Goal: Task Accomplishment & Management: Complete application form

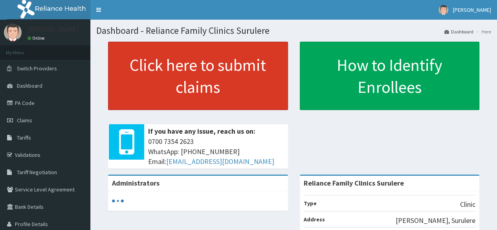
click at [212, 78] on link "Click here to submit claims" at bounding box center [198, 76] width 180 height 68
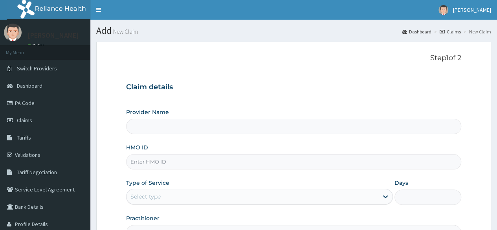
type input "Reliance Family Clinics Surulere"
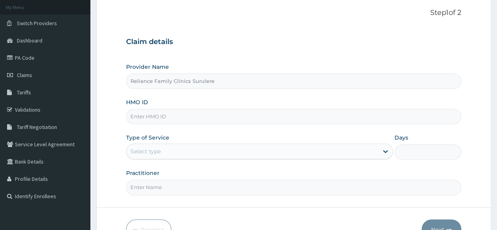
scroll to position [46, 0]
click at [188, 116] on input "HMO ID" at bounding box center [293, 115] width 335 height 15
paste input "TTM/10011/A"
type input "TTM/10011/A"
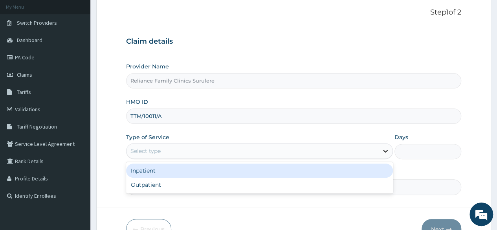
click at [387, 150] on icon at bounding box center [385, 151] width 5 height 3
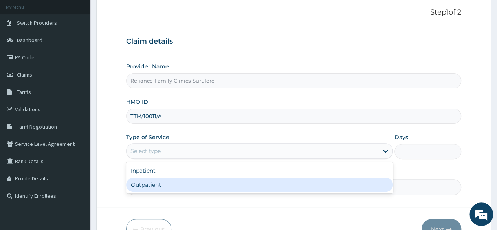
click at [286, 179] on div "Outpatient" at bounding box center [259, 185] width 267 height 14
type input "1"
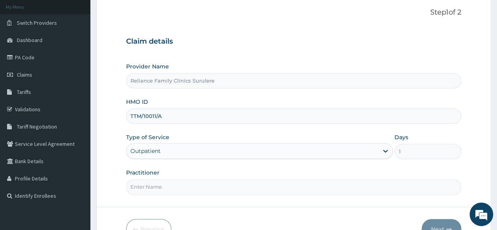
click at [255, 189] on input "Practitioner" at bounding box center [293, 186] width 335 height 15
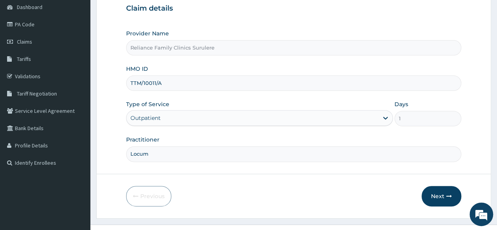
scroll to position [91, 0]
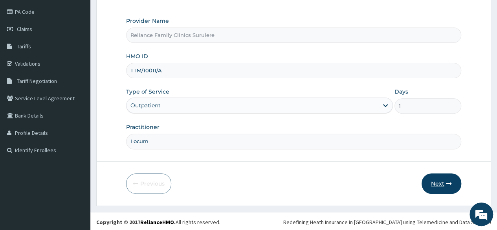
type input "Locum"
click at [443, 179] on button "Next" at bounding box center [442, 183] width 40 height 20
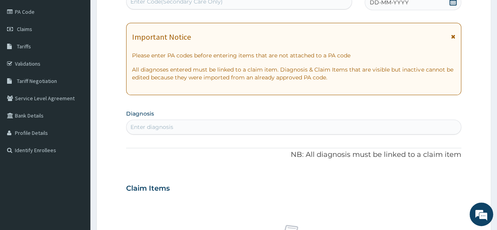
click at [211, 125] on div "Enter diagnosis" at bounding box center [294, 127] width 334 height 13
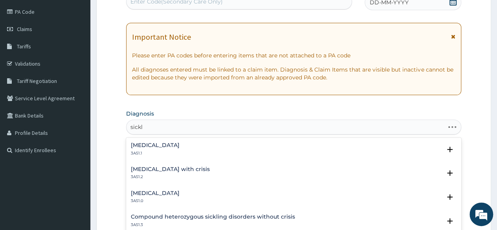
type input "sickle"
click at [177, 145] on h4 "Sickle cell disease without crisis" at bounding box center [155, 145] width 49 height 6
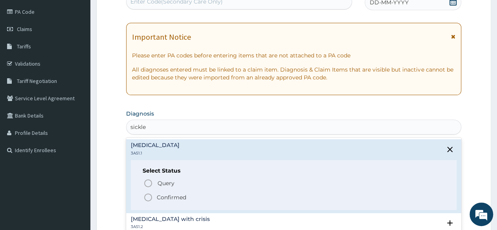
click at [151, 193] on icon "status option filled" at bounding box center [147, 197] width 9 height 9
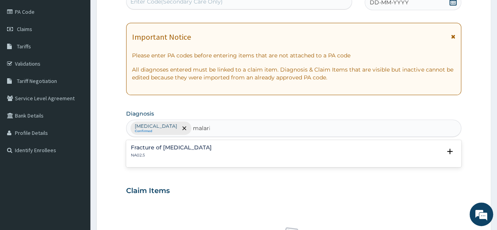
type input "malaria"
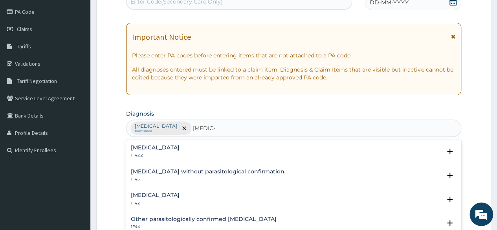
click at [180, 153] on p "1F42.Z" at bounding box center [155, 155] width 49 height 6
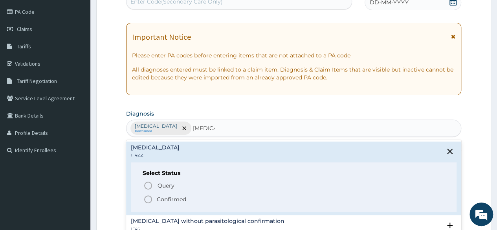
click at [150, 198] on icon "status option filled" at bounding box center [147, 198] width 9 height 9
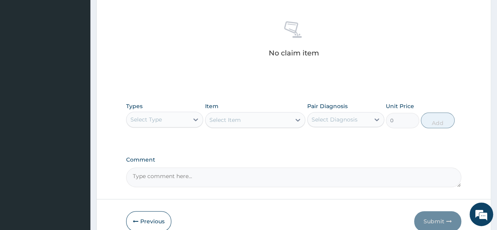
scroll to position [297, 0]
click at [196, 119] on icon at bounding box center [195, 119] width 5 height 3
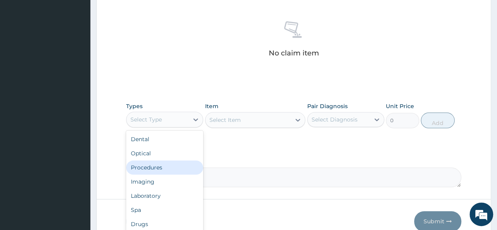
click at [165, 168] on div "Procedures" at bounding box center [164, 167] width 77 height 14
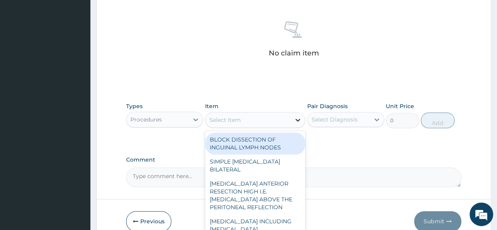
click at [295, 120] on icon at bounding box center [298, 120] width 8 height 8
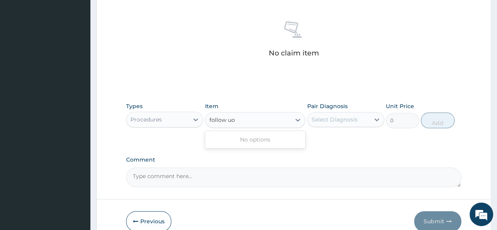
type input "follow u"
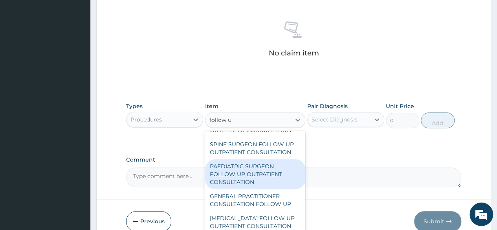
scroll to position [857, 0]
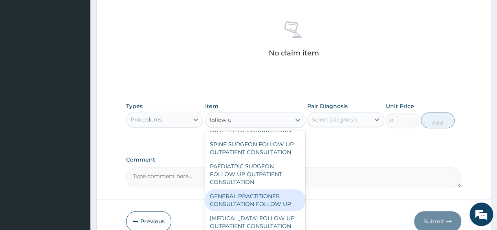
click at [248, 204] on div "GENERAL PRACTITIONER CONSULTATION FOLLOW UP" at bounding box center [255, 200] width 101 height 22
type input "2246.75"
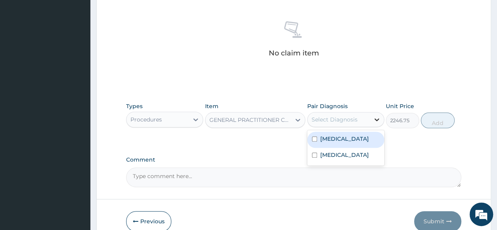
click at [376, 117] on icon at bounding box center [377, 120] width 8 height 8
click at [324, 137] on label "Sickle cell disease without crisis" at bounding box center [344, 139] width 49 height 8
checkbox input "true"
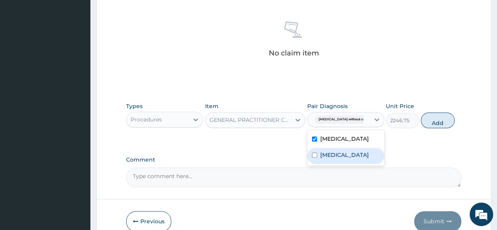
click at [316, 164] on div "Plasmodium malariae malaria without complication" at bounding box center [345, 156] width 77 height 16
checkbox input "true"
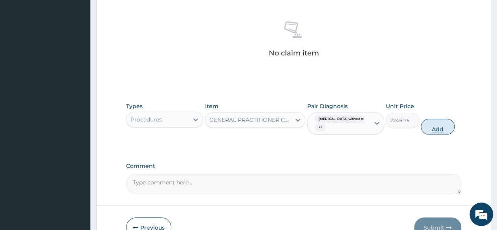
click at [440, 126] on button "Add" at bounding box center [437, 127] width 33 height 16
type input "0"
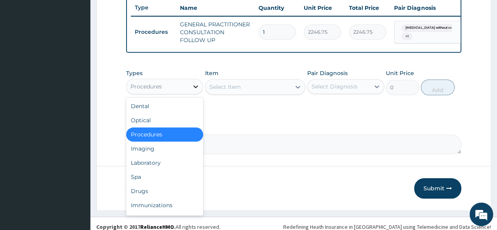
click at [196, 88] on icon at bounding box center [195, 86] width 5 height 3
click at [143, 192] on div "Drugs" at bounding box center [164, 191] width 77 height 14
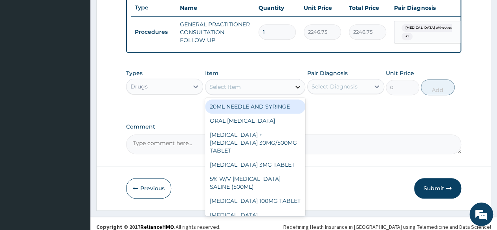
click at [297, 91] on icon at bounding box center [298, 87] width 8 height 8
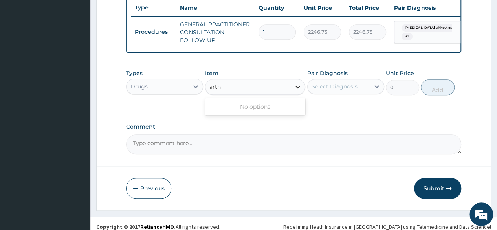
type input "art"
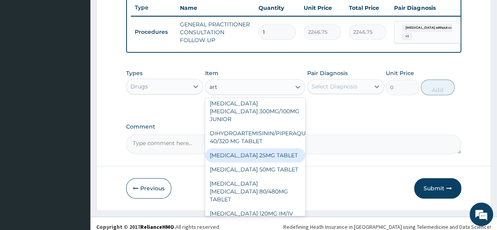
scroll to position [92, 0]
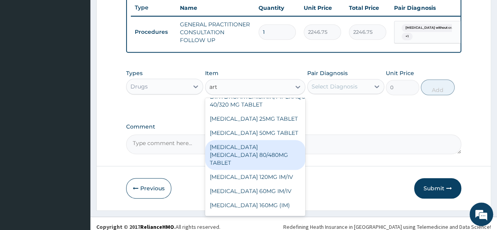
click at [237, 153] on div "ARTEMETHER LUMEFANTRINE 80/480MG TABLET" at bounding box center [255, 155] width 101 height 30
type input "450"
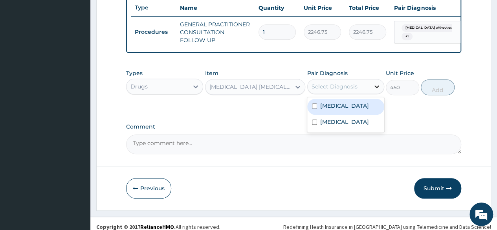
click at [376, 88] on icon at bounding box center [376, 86] width 5 height 3
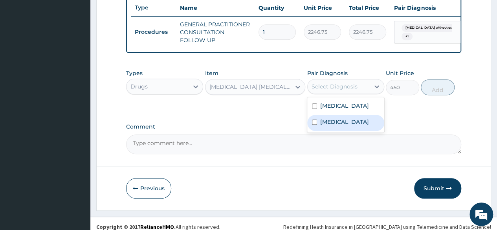
click at [319, 131] on div "Plasmodium malariae malaria without complication" at bounding box center [345, 123] width 77 height 16
checkbox input "true"
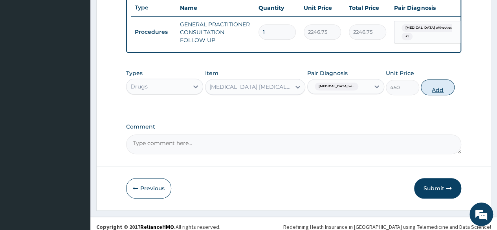
click at [438, 95] on button "Add" at bounding box center [437, 87] width 33 height 16
type input "0"
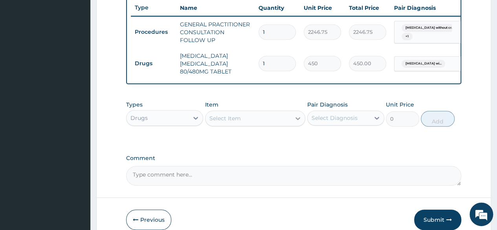
click at [299, 120] on icon at bounding box center [297, 118] width 5 height 3
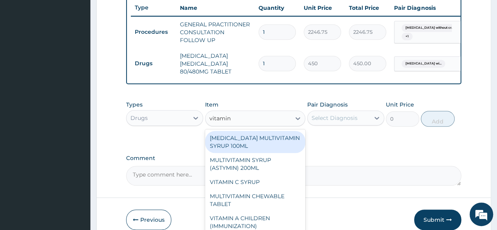
type input "vitamin"
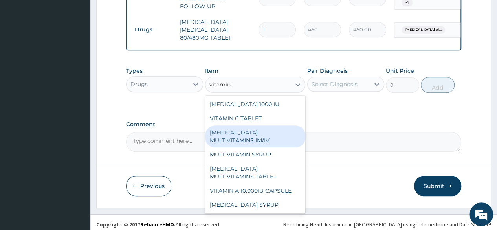
scroll to position [339, 0]
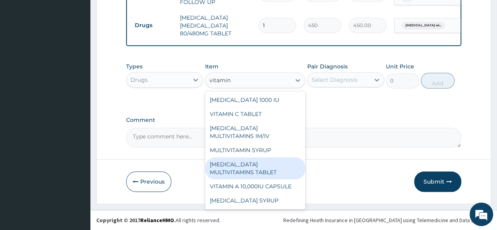
click at [248, 164] on div "B-COMPLEX MULTIVITAMINS TABLET" at bounding box center [255, 168] width 101 height 22
type input "31.04999923706055"
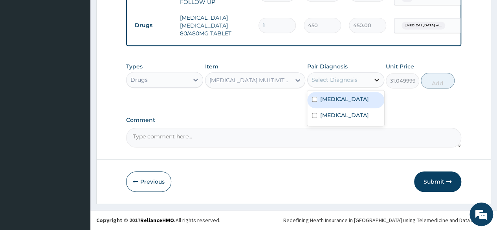
click at [376, 80] on icon at bounding box center [377, 80] width 8 height 8
click at [315, 108] on div "Sickle cell disease without crisis" at bounding box center [345, 100] width 77 height 16
checkbox input "true"
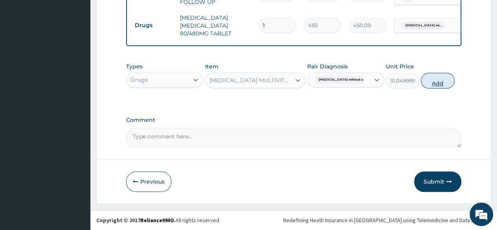
click at [436, 80] on button "Add" at bounding box center [437, 81] width 33 height 16
type input "0"
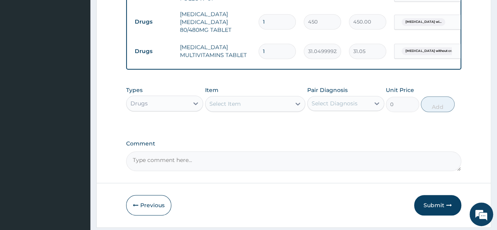
type input "0.00"
type input "2"
type input "62.10"
type input "28"
type input "869.40"
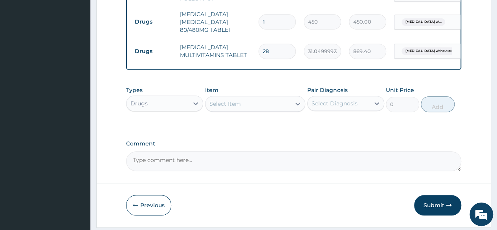
type input "28"
click at [222, 12] on td "ARTEMETHER LUMEFANTRINE 80/480MG TABLET" at bounding box center [215, 21] width 79 height 31
click at [281, 18] on input "1" at bounding box center [277, 21] width 37 height 15
type input "0.00"
type input "6"
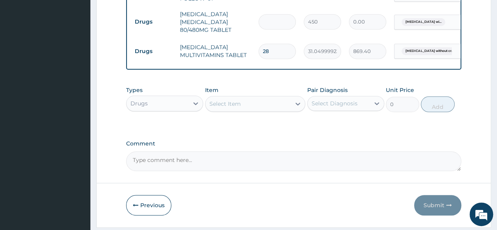
type input "2700.00"
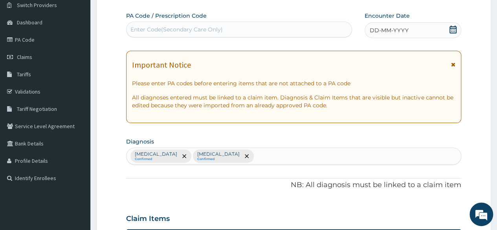
scroll to position [63, 0]
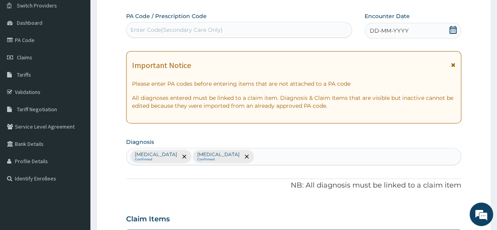
type input "6"
click at [453, 32] on icon at bounding box center [453, 30] width 8 height 8
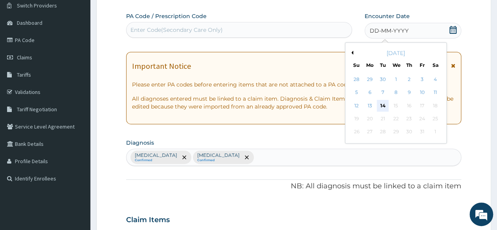
click at [381, 103] on div "14" at bounding box center [383, 106] width 12 height 12
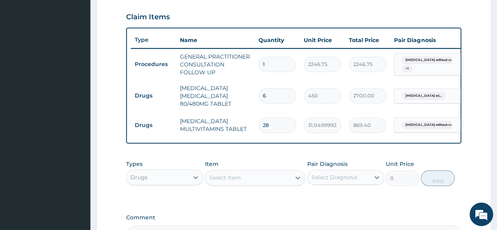
scroll to position [367, 0]
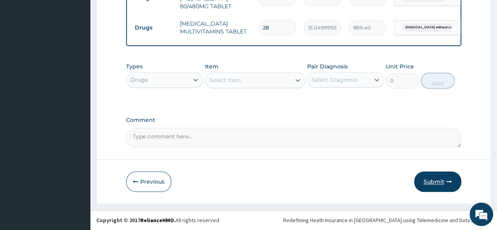
click at [427, 179] on button "Submit" at bounding box center [437, 181] width 47 height 20
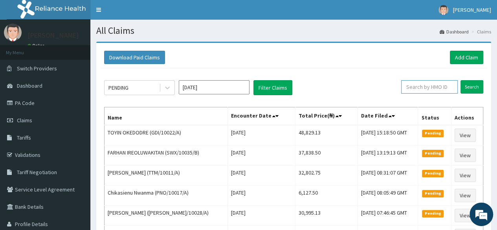
click at [434, 85] on input "text" at bounding box center [429, 86] width 57 height 13
paste input "TTM/10011/A"
type input "TTM/10011/A"
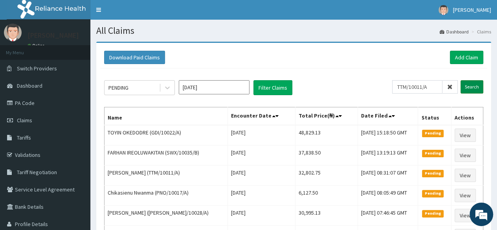
click at [472, 81] on input "Search" at bounding box center [471, 86] width 23 height 13
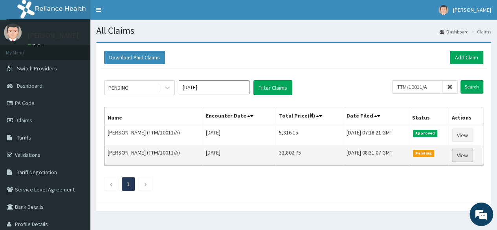
click at [464, 154] on link "View" at bounding box center [462, 155] width 21 height 13
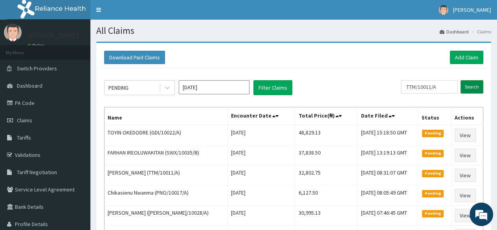
click at [471, 84] on input "Search" at bounding box center [471, 86] width 23 height 13
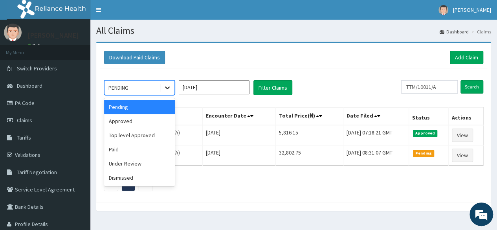
click at [163, 87] on icon at bounding box center [167, 88] width 8 height 8
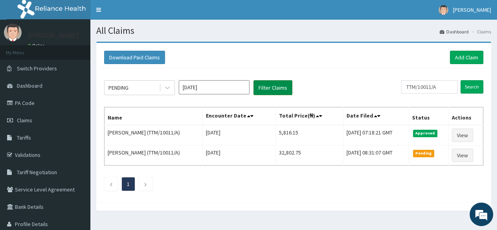
click at [270, 90] on button "Filter Claims" at bounding box center [272, 87] width 39 height 15
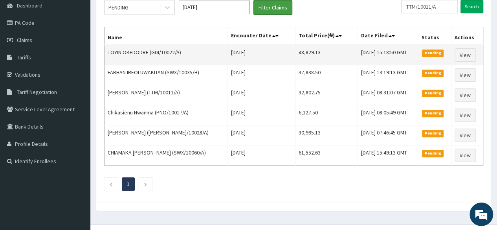
scroll to position [81, 0]
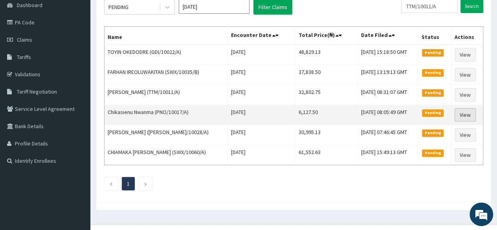
click at [464, 113] on link "View" at bounding box center [465, 114] width 21 height 13
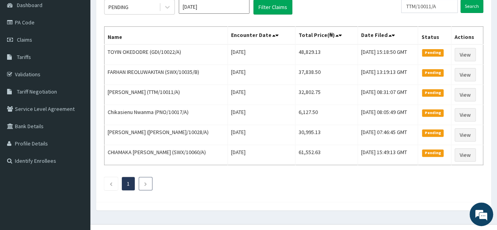
click at [152, 179] on li at bounding box center [146, 183] width 14 height 13
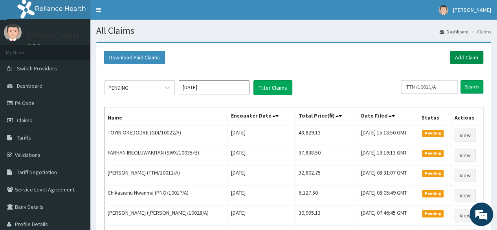
click at [456, 59] on link "Add Claim" at bounding box center [466, 57] width 33 height 13
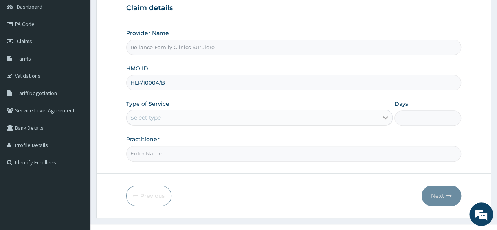
type input "HLP/10004/B"
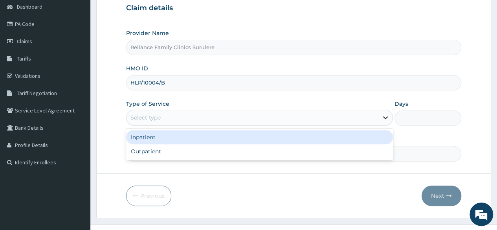
click at [384, 119] on icon at bounding box center [386, 118] width 8 height 8
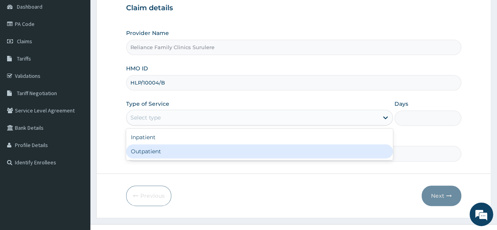
click at [269, 151] on div "Outpatient" at bounding box center [259, 151] width 267 height 14
type input "1"
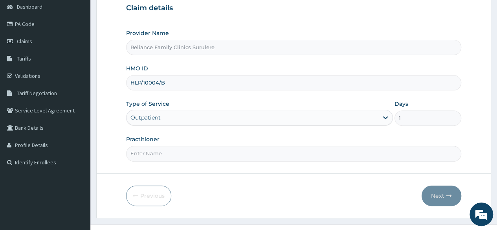
click at [266, 154] on input "Practitioner" at bounding box center [293, 153] width 335 height 15
type input "Locum"
click at [429, 197] on button "Next" at bounding box center [442, 195] width 40 height 20
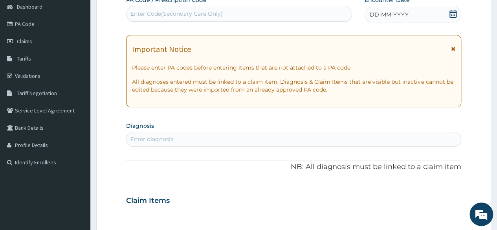
click at [183, 139] on div "Enter diagnosis" at bounding box center [294, 139] width 334 height 13
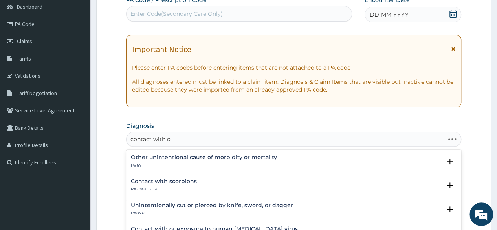
type input "contact with or"
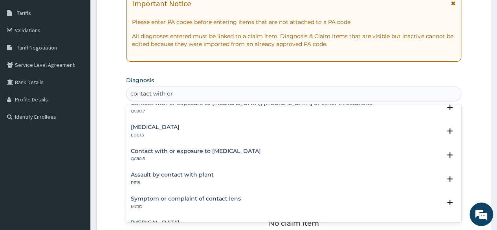
scroll to position [653, 0]
click at [216, 148] on h4 "Contact with or exposure to viral hepatitis" at bounding box center [196, 151] width 130 height 6
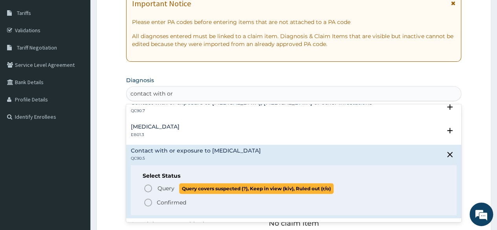
click at [149, 187] on icon "status option query" at bounding box center [147, 187] width 9 height 9
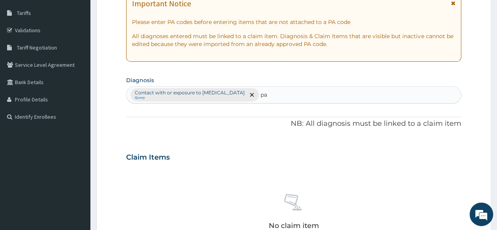
type input "p"
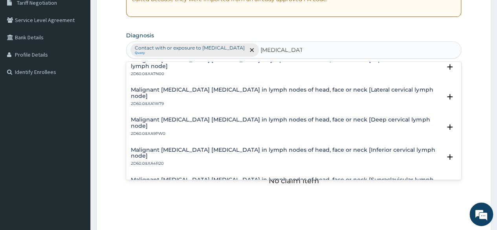
scroll to position [552, 0]
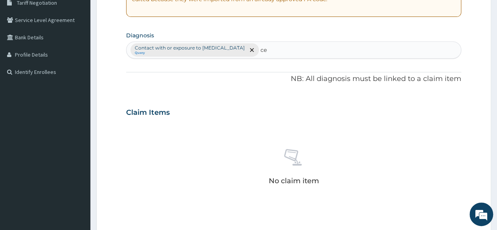
type input "c"
type input "p"
type input "c"
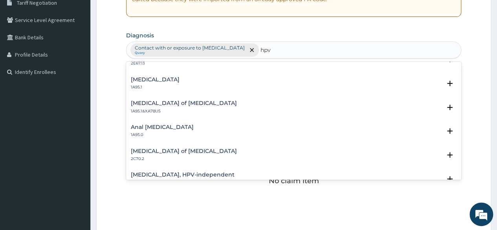
scroll to position [0, 0]
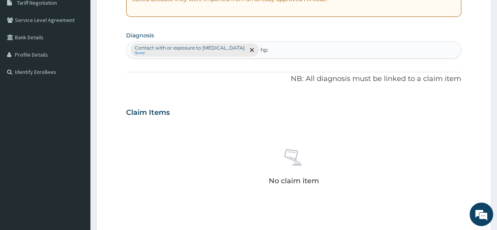
type input "h"
type input "vagina scre"
click at [293, 52] on div "Contact with or exposure to viral hepatitis Query" at bounding box center [294, 50] width 334 height 17
